Goal: Check status: Check status

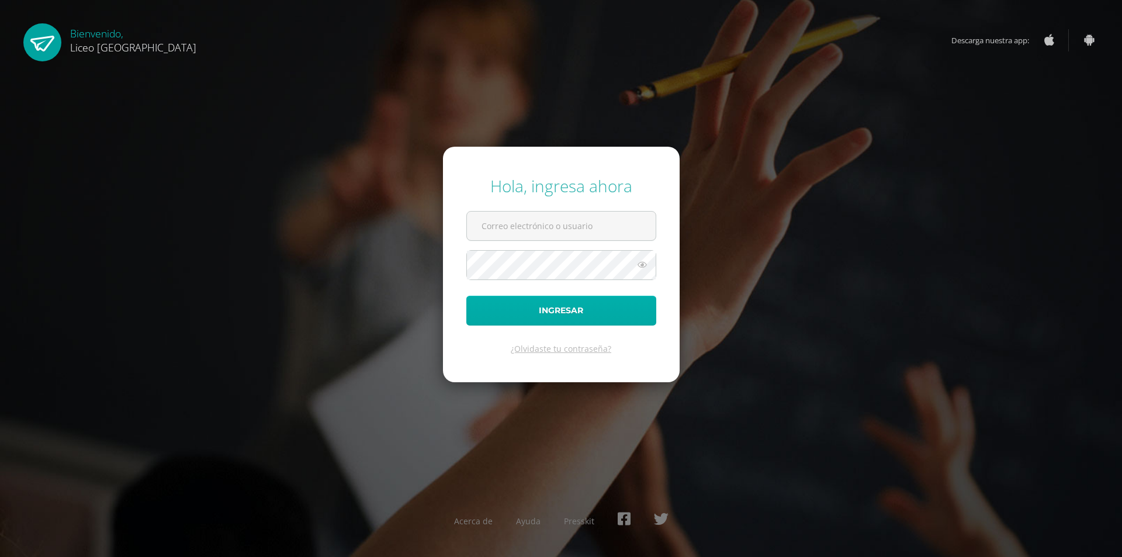
type input "[EMAIL_ADDRESS][DOMAIN_NAME]"
click at [578, 310] on button "Ingresar" at bounding box center [562, 311] width 190 height 30
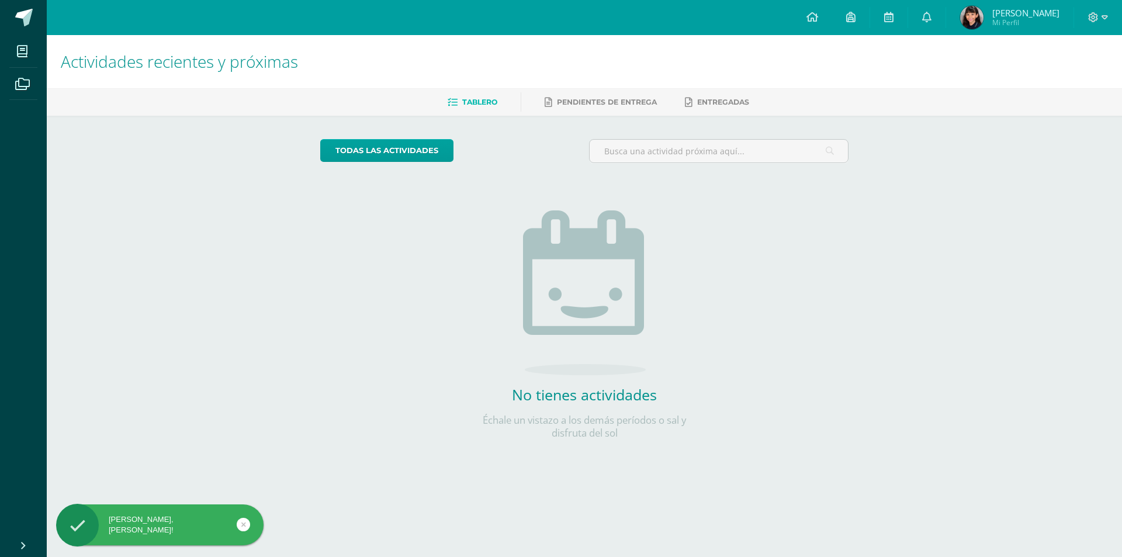
click at [1022, 25] on span "Mi Perfil" at bounding box center [1026, 23] width 67 height 10
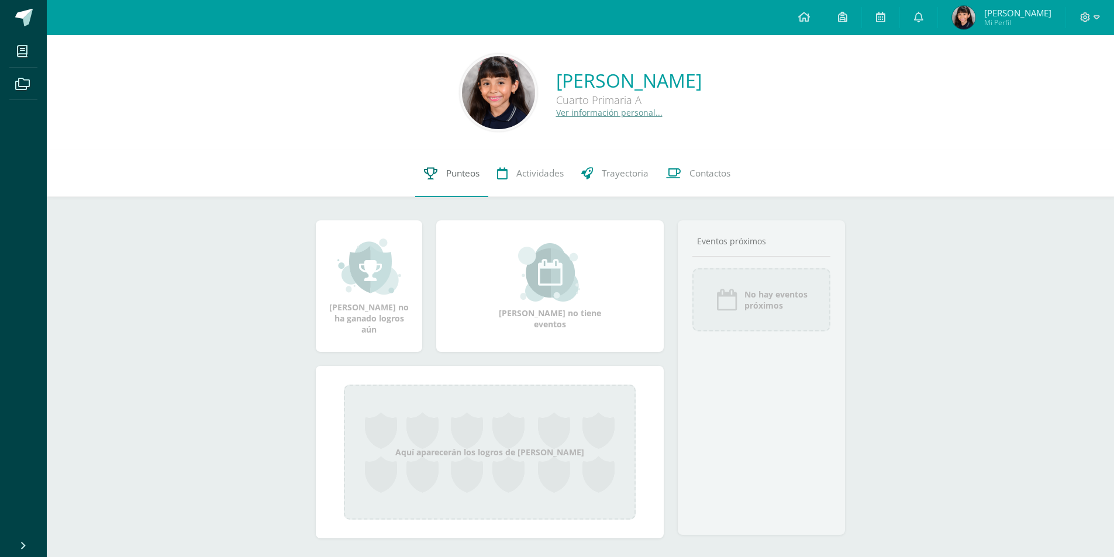
click at [461, 171] on span "Punteos" at bounding box center [462, 173] width 33 height 12
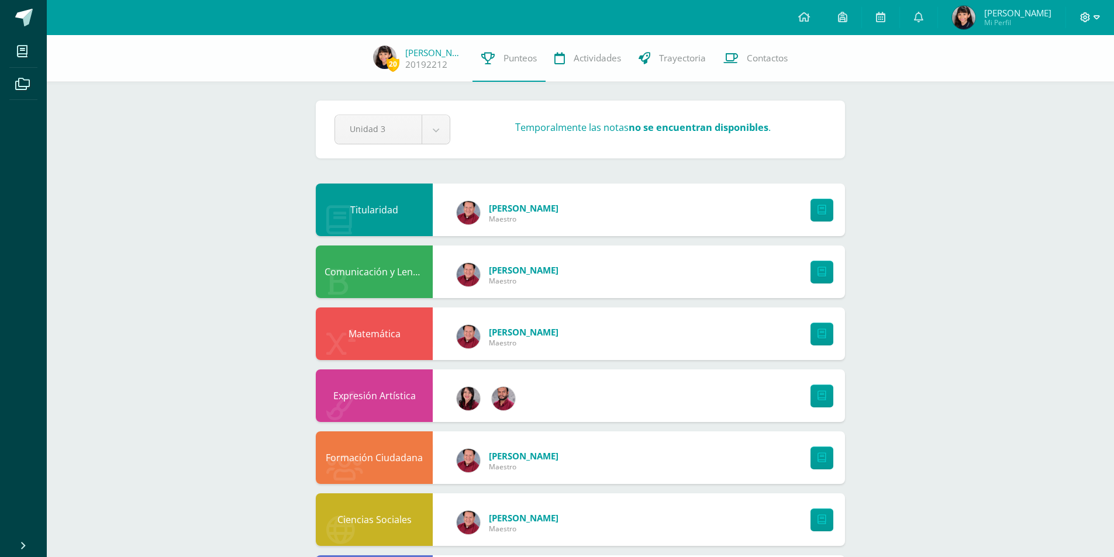
click at [1099, 19] on icon at bounding box center [1096, 17] width 6 height 11
click at [1048, 82] on span "Cerrar sesión" at bounding box center [1059, 79] width 53 height 11
